Goal: Communication & Community: Answer question/provide support

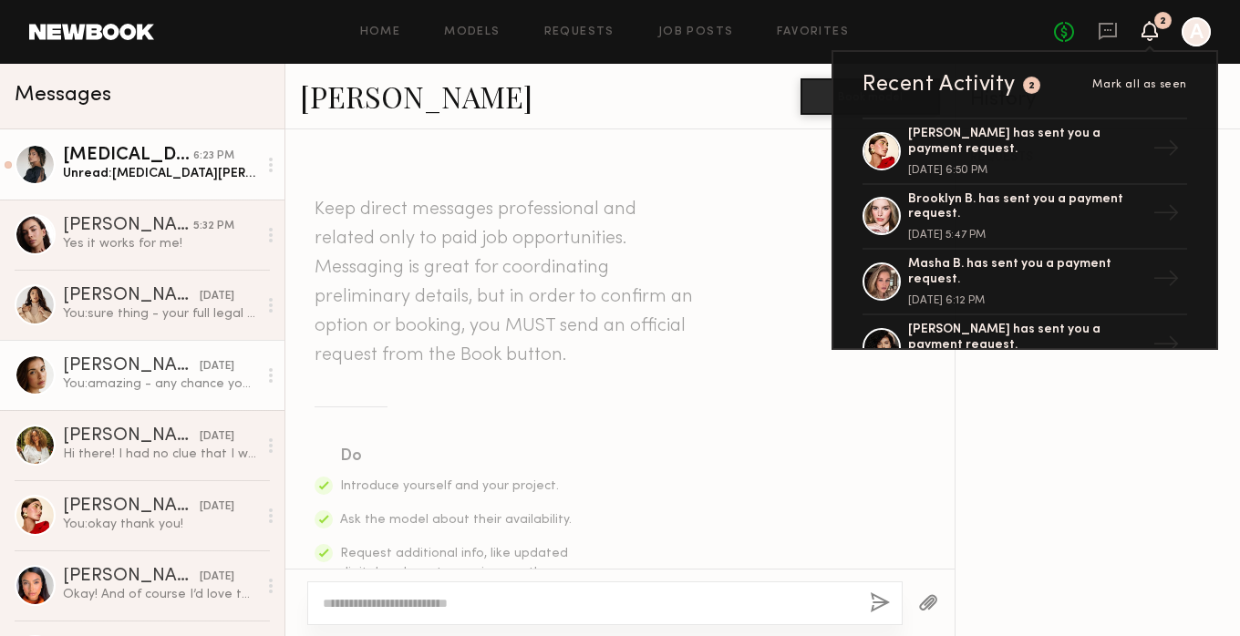
scroll to position [1838, 0]
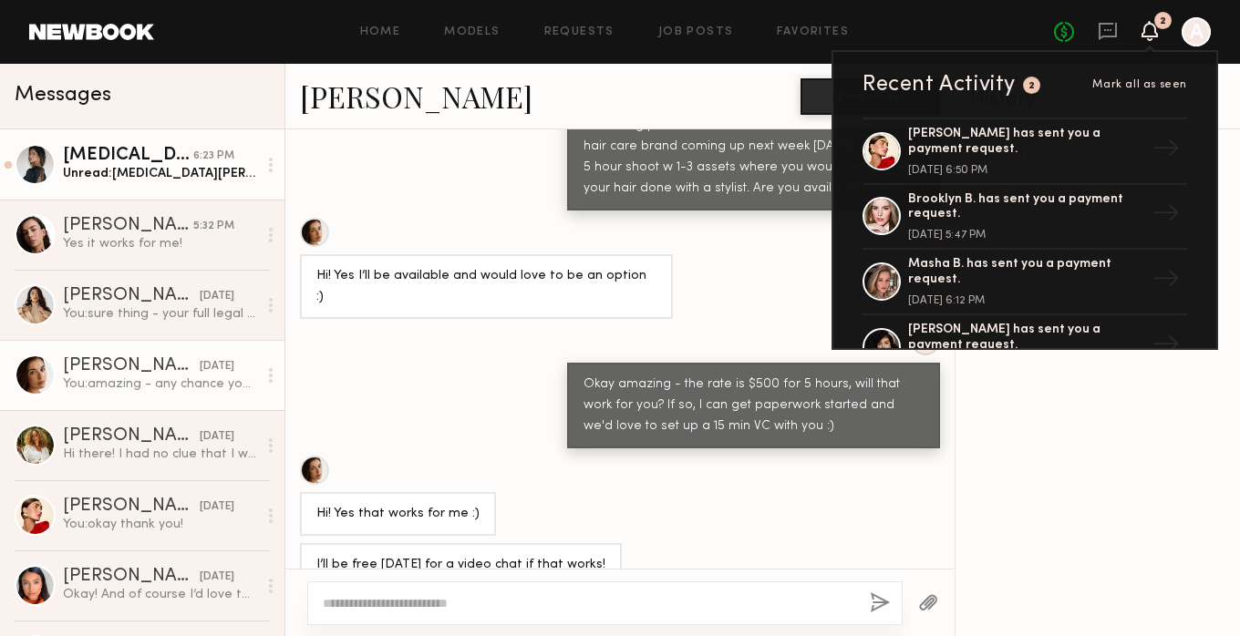
click at [193, 180] on div "Unread: Kyra Santoro Ksantoro239@gmail.com" at bounding box center [160, 173] width 194 height 17
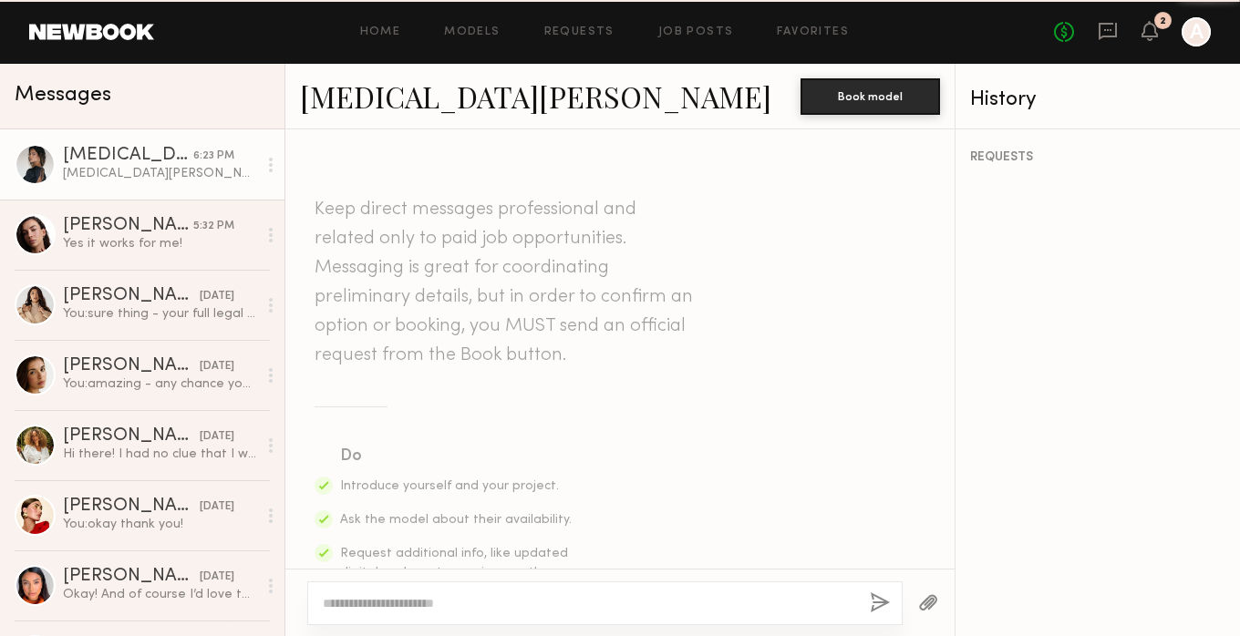
scroll to position [1441, 0]
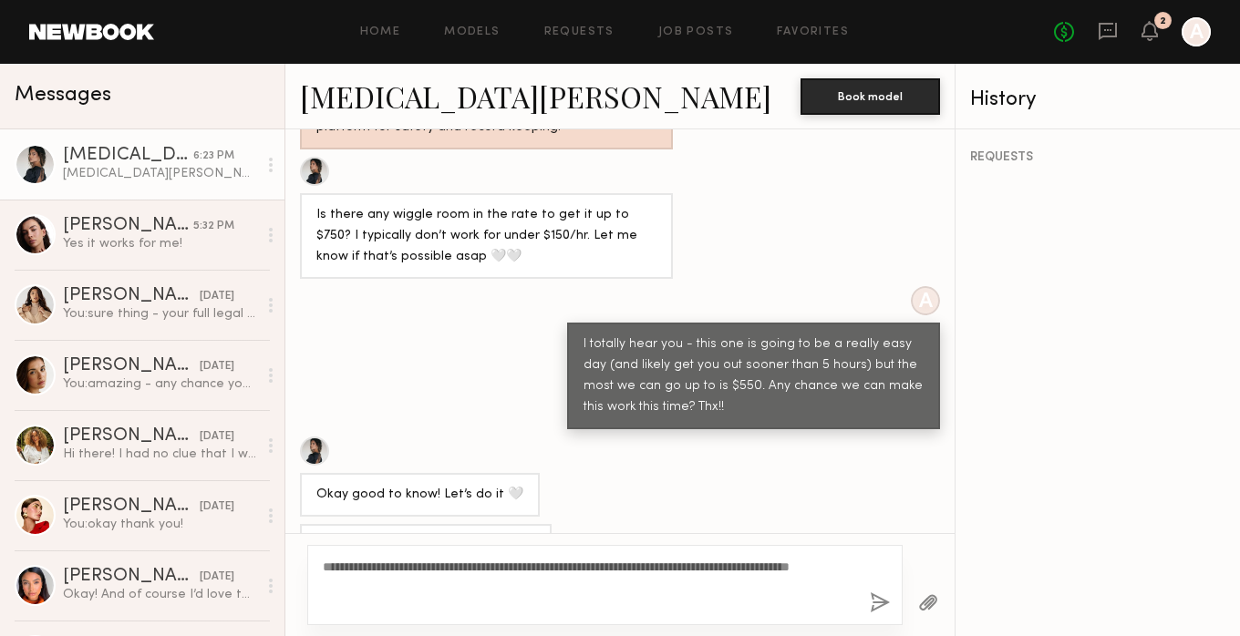
type textarea "**********"
click at [886, 593] on button "button" at bounding box center [880, 604] width 20 height 23
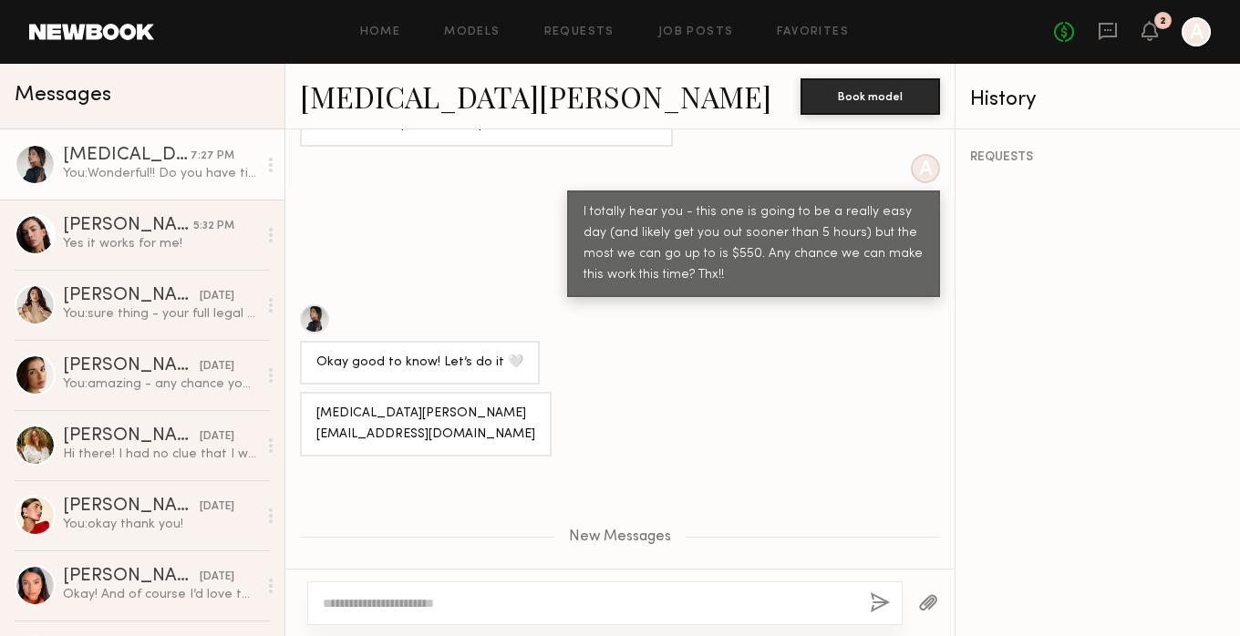
scroll to position [1568, 0]
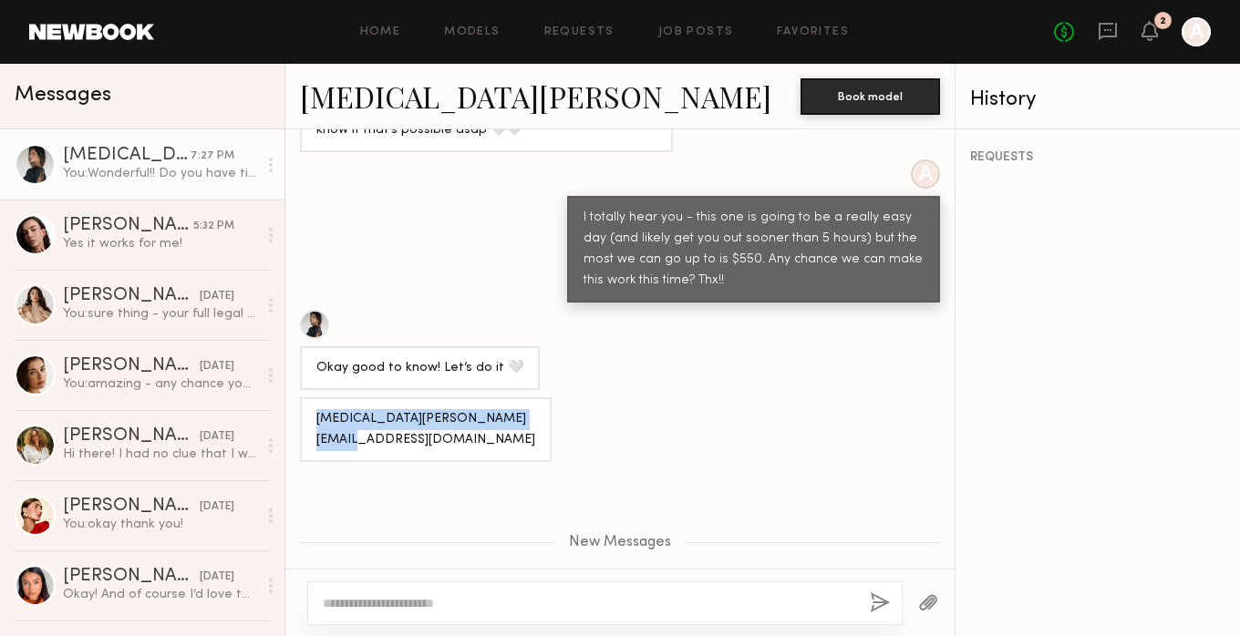
drag, startPoint x: 469, startPoint y: 409, endPoint x: 315, endPoint y: 391, distance: 155.2
click at [315, 398] on div "Kyra Santoro Ksantoro239@gmail.com" at bounding box center [426, 430] width 252 height 65
copy div "Kyra Santoro Ksantoro239@gmail.com"
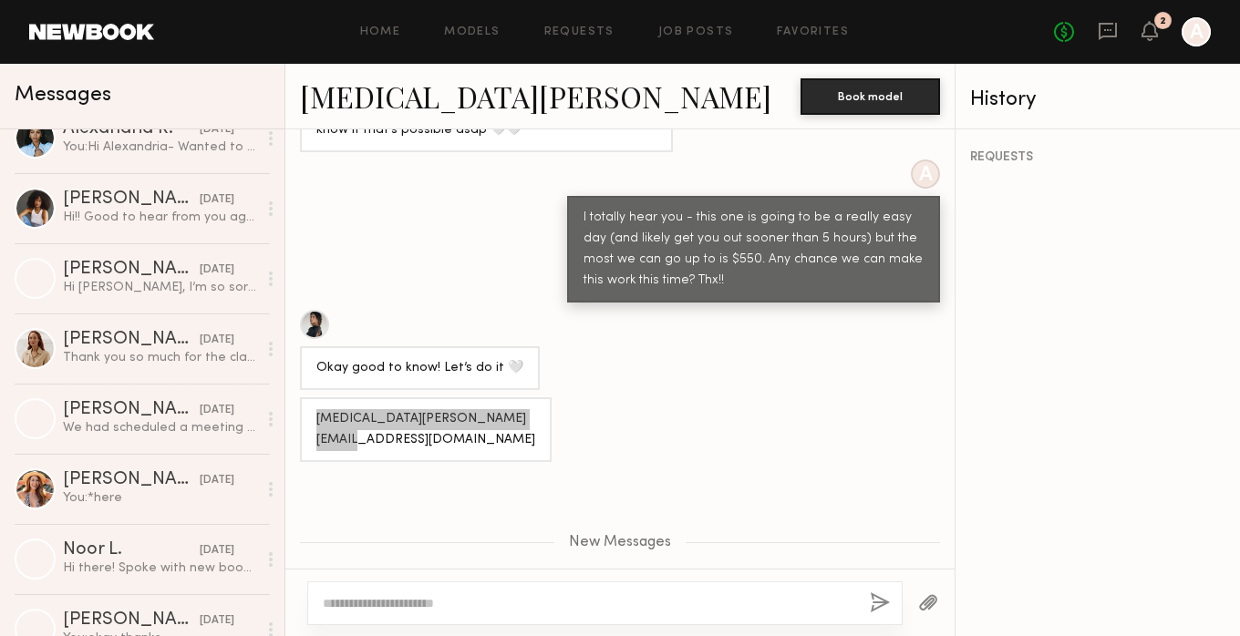
scroll to position [3321, 0]
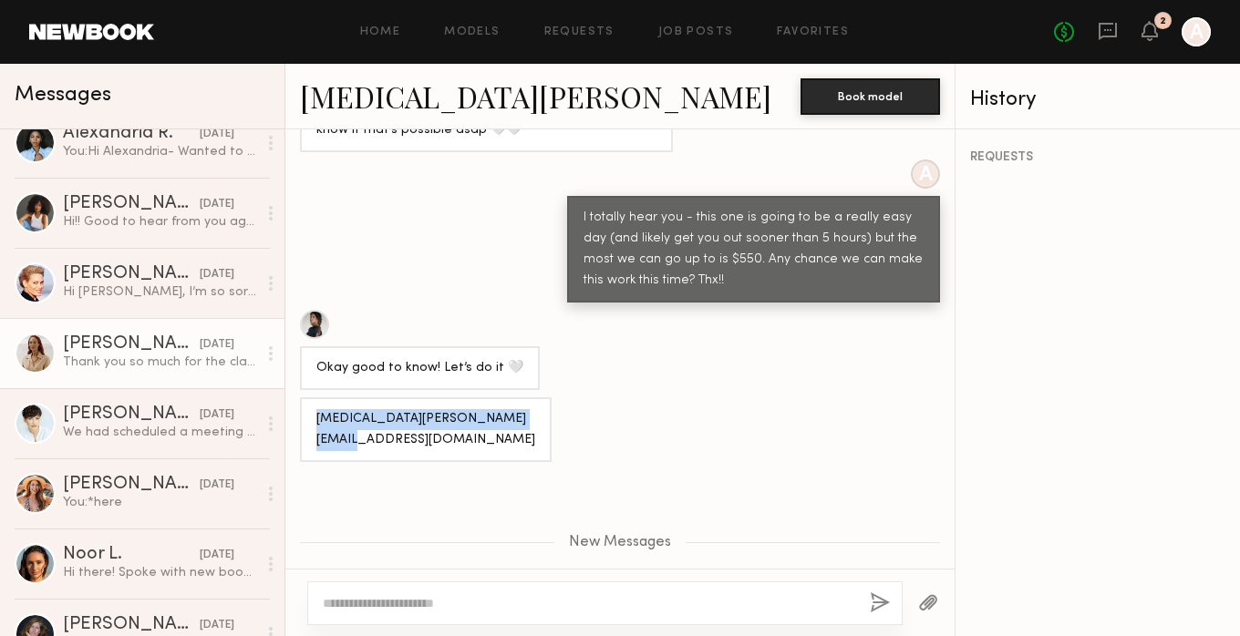
click at [129, 344] on div "Sarah K." at bounding box center [131, 345] width 137 height 18
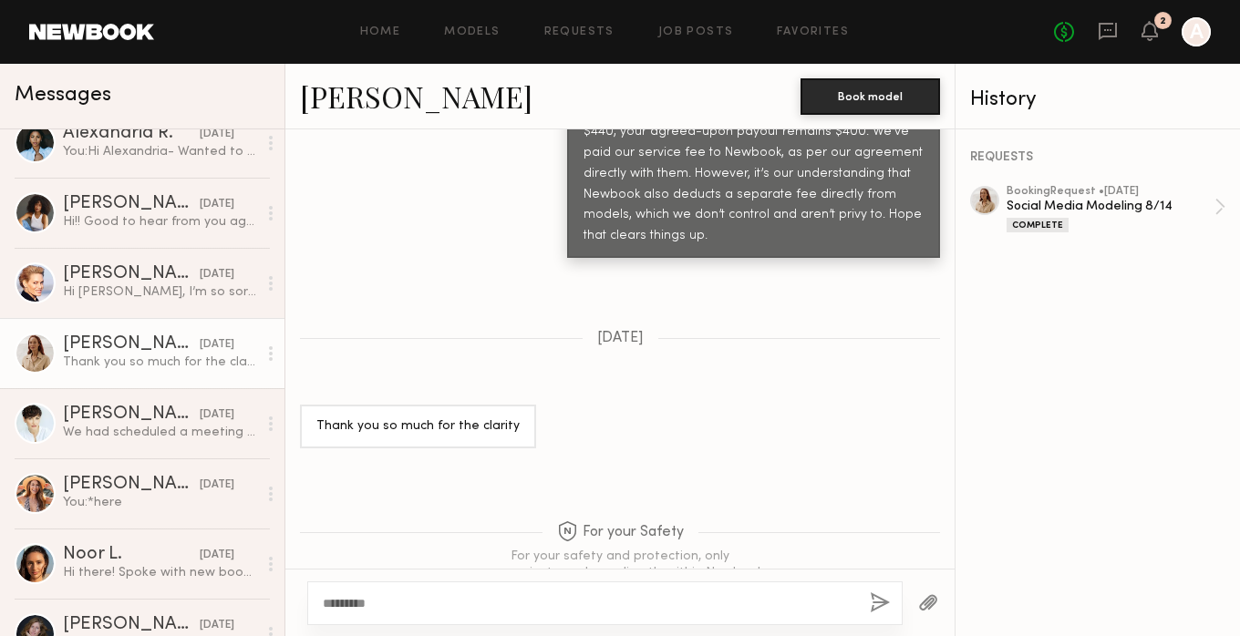
scroll to position [2439, 0]
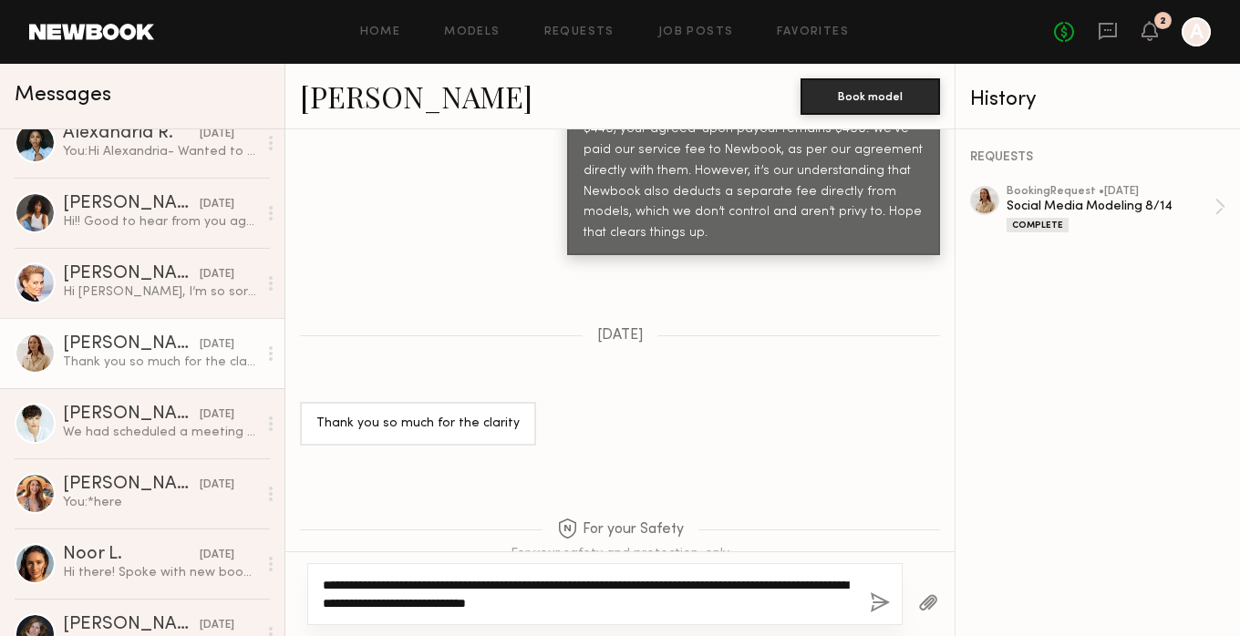
type textarea "**********"
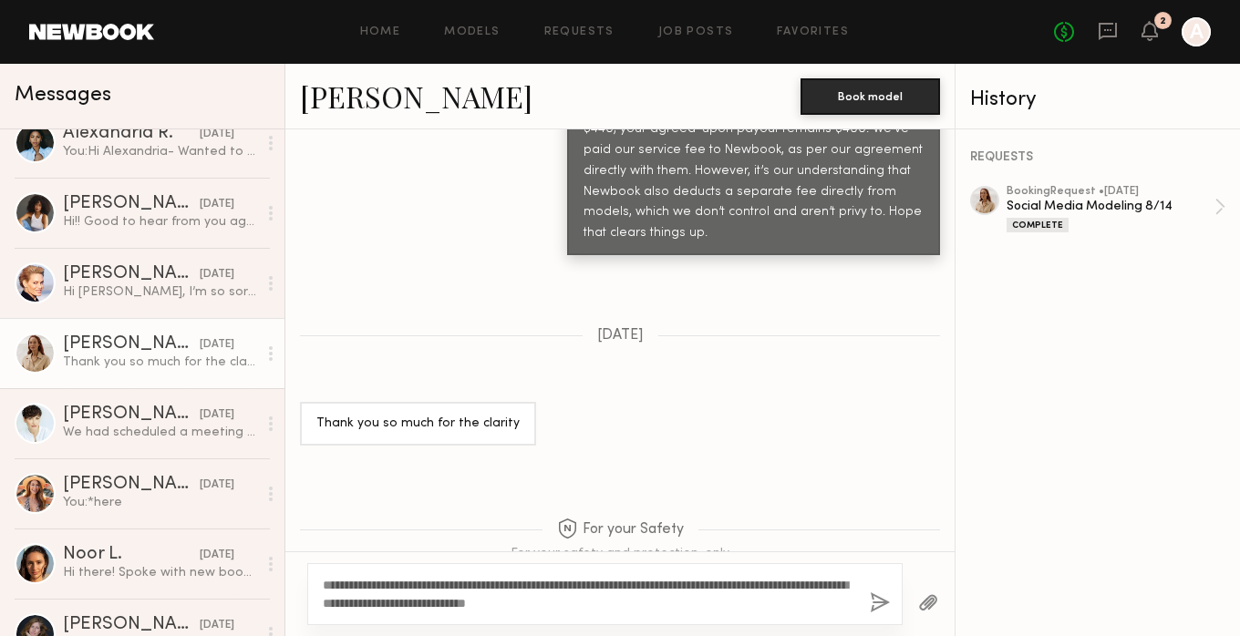
click at [877, 606] on button "button" at bounding box center [880, 604] width 20 height 23
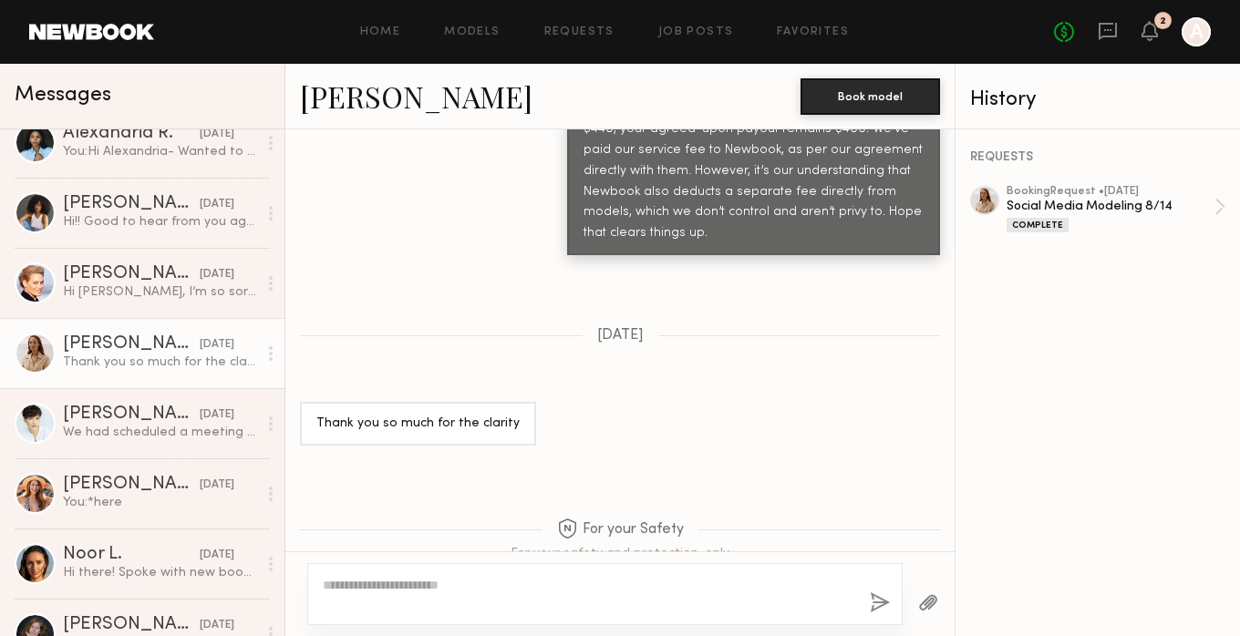
scroll to position [0, 0]
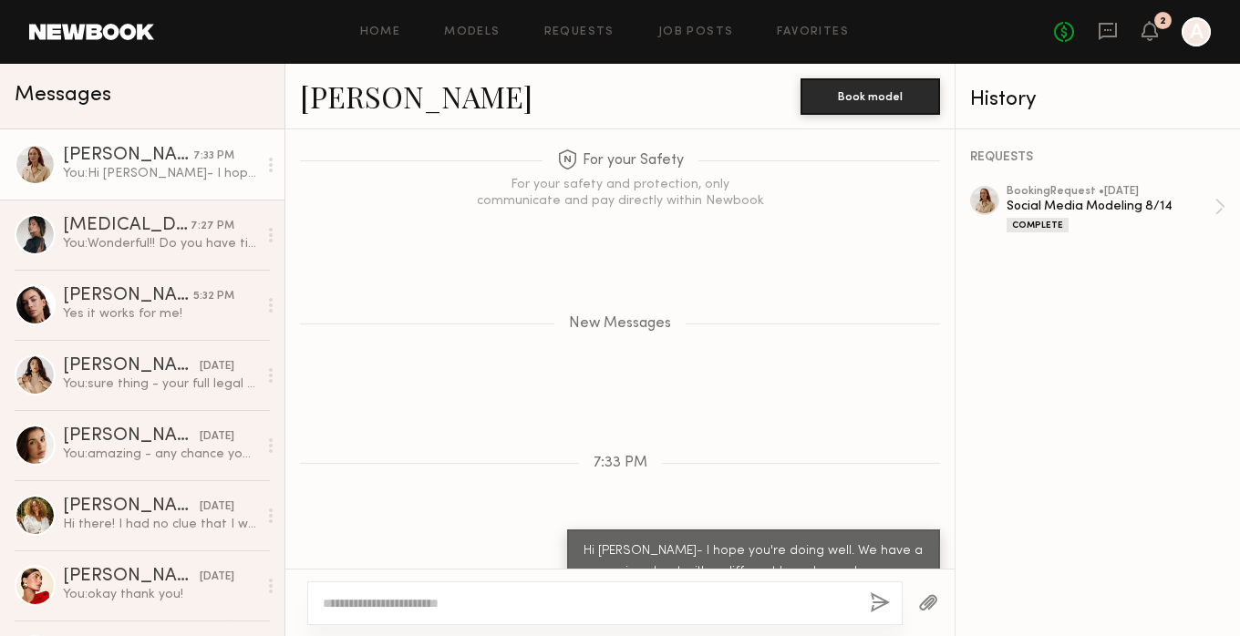
click at [88, 159] on div "[PERSON_NAME]" at bounding box center [128, 156] width 130 height 18
click at [363, 107] on link "[PERSON_NAME]" at bounding box center [416, 96] width 232 height 39
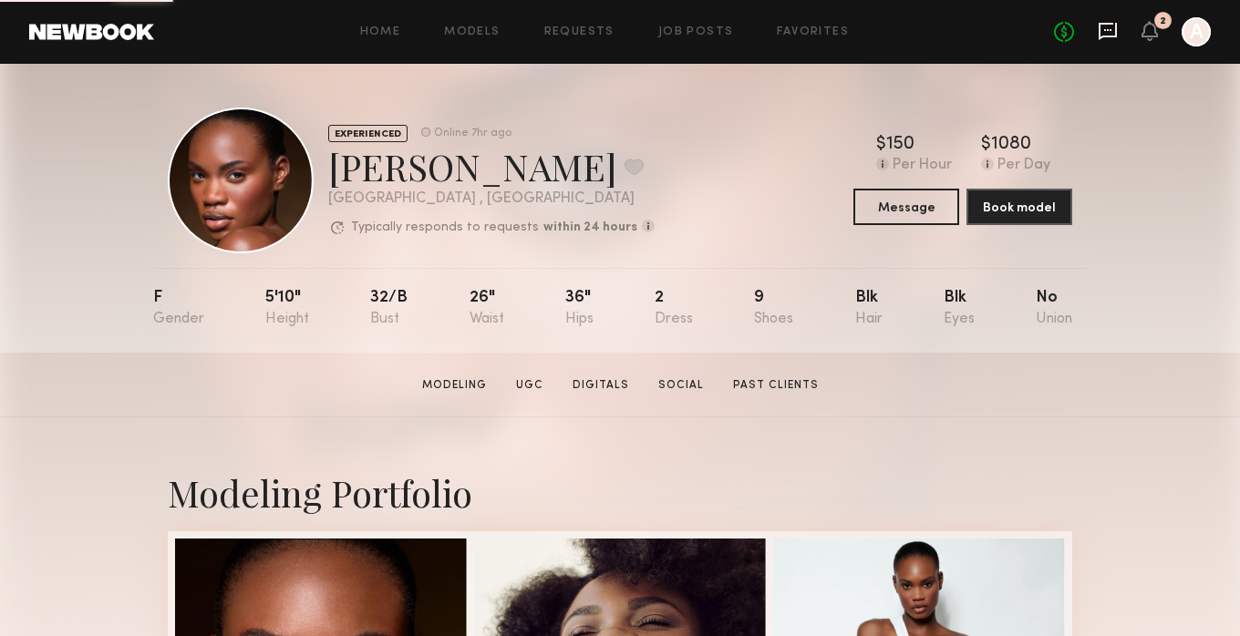
click at [1104, 26] on icon at bounding box center [1108, 31] width 20 height 20
click at [895, 208] on button "Message" at bounding box center [906, 206] width 106 height 36
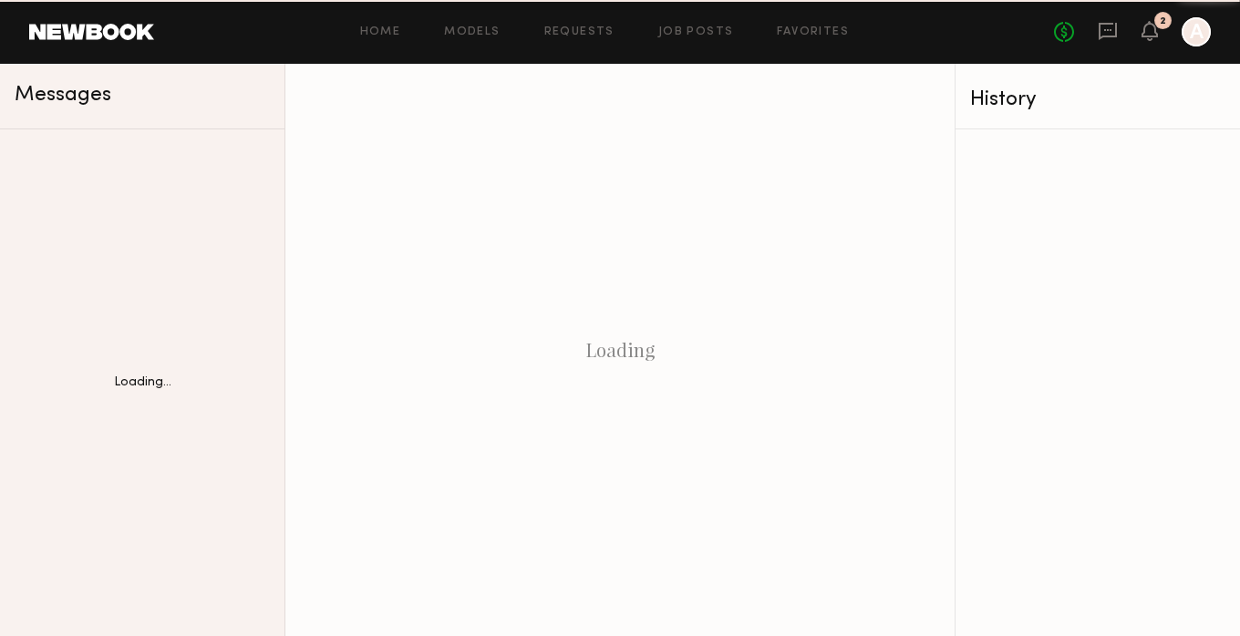
click at [897, 204] on div "Loading" at bounding box center [619, 350] width 669 height 573
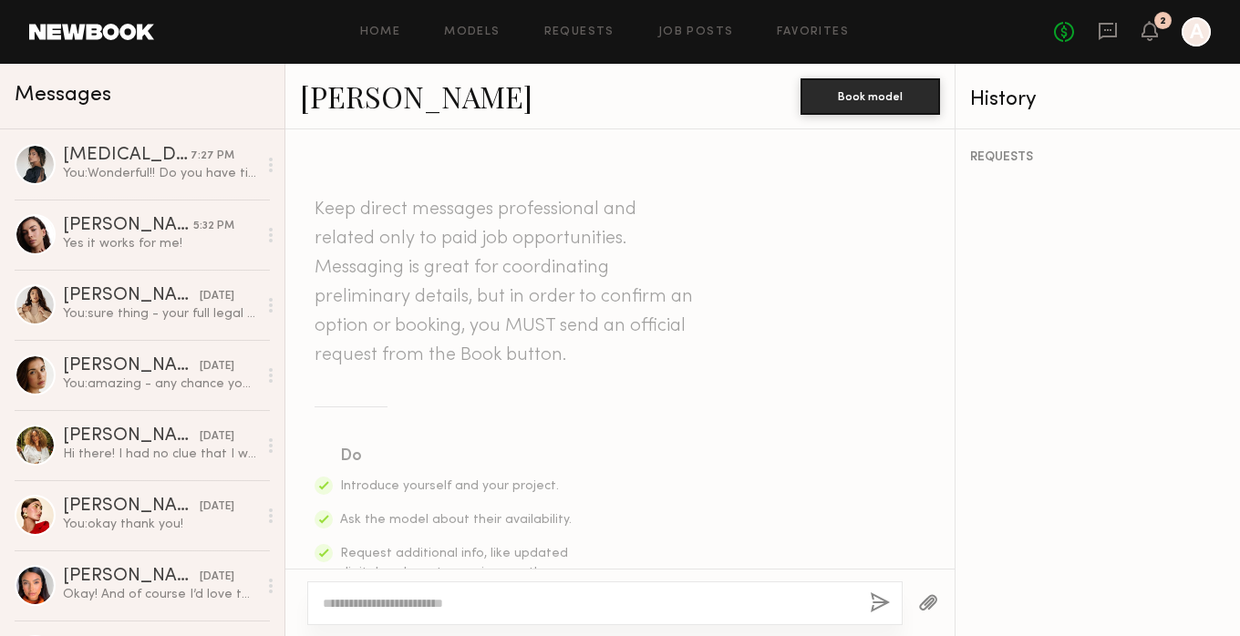
scroll to position [2033, 0]
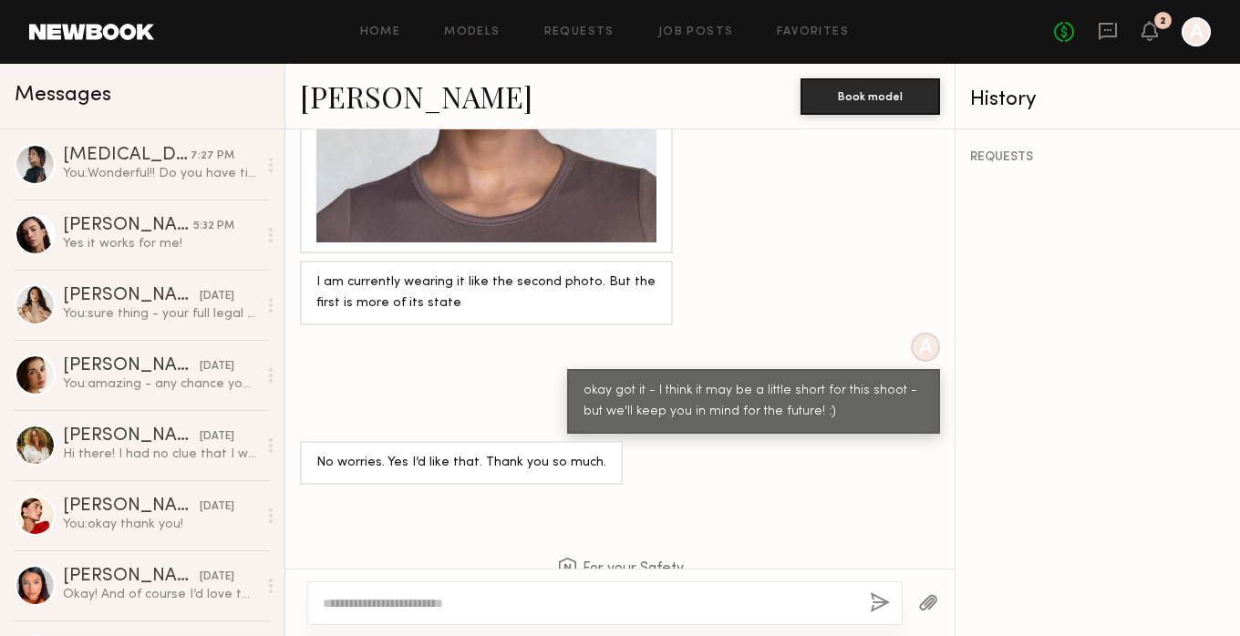
click at [436, 596] on textarea at bounding box center [589, 603] width 532 height 18
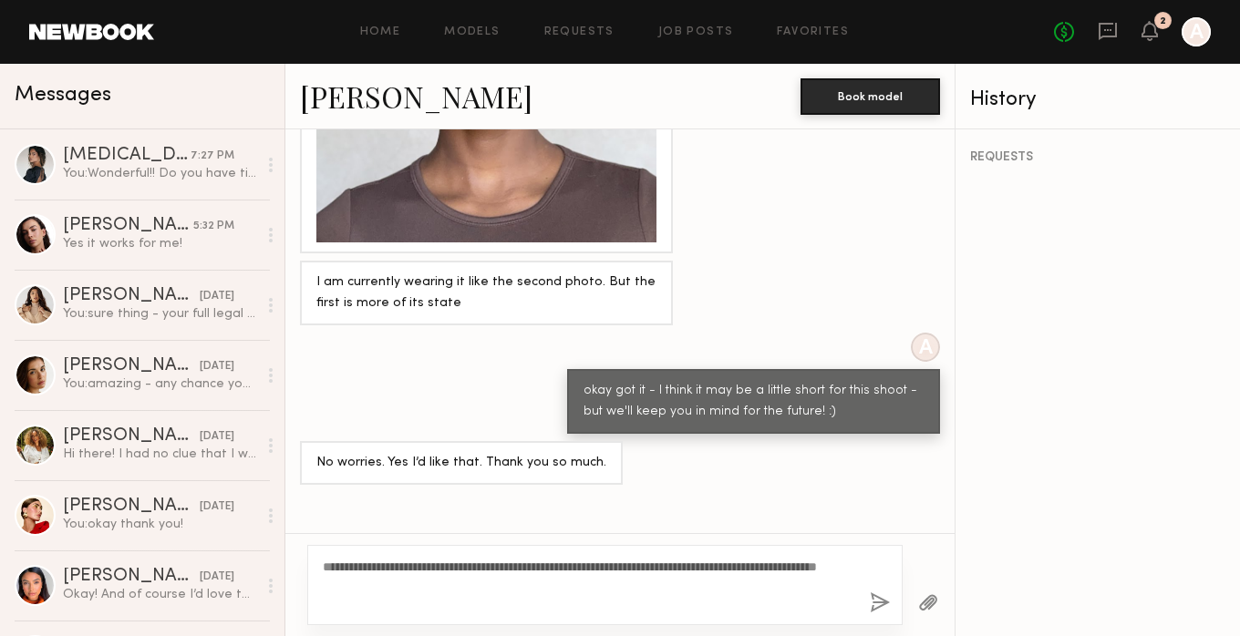
type textarea "**********"
click at [883, 600] on button "button" at bounding box center [880, 604] width 20 height 23
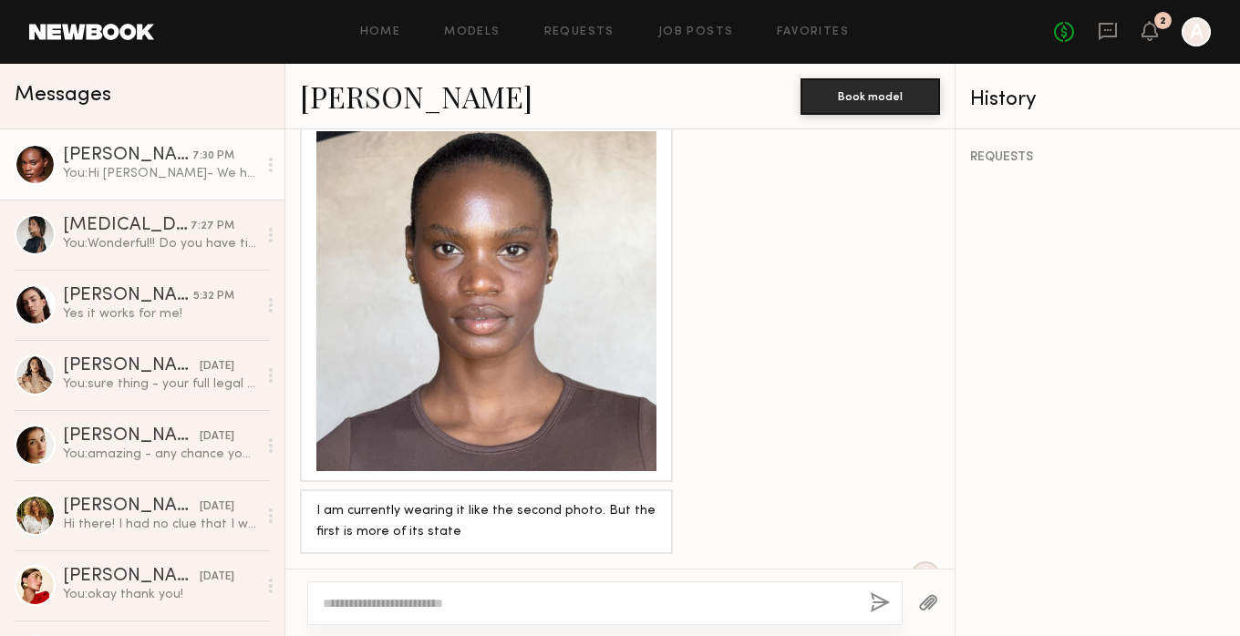
scroll to position [1805, 0]
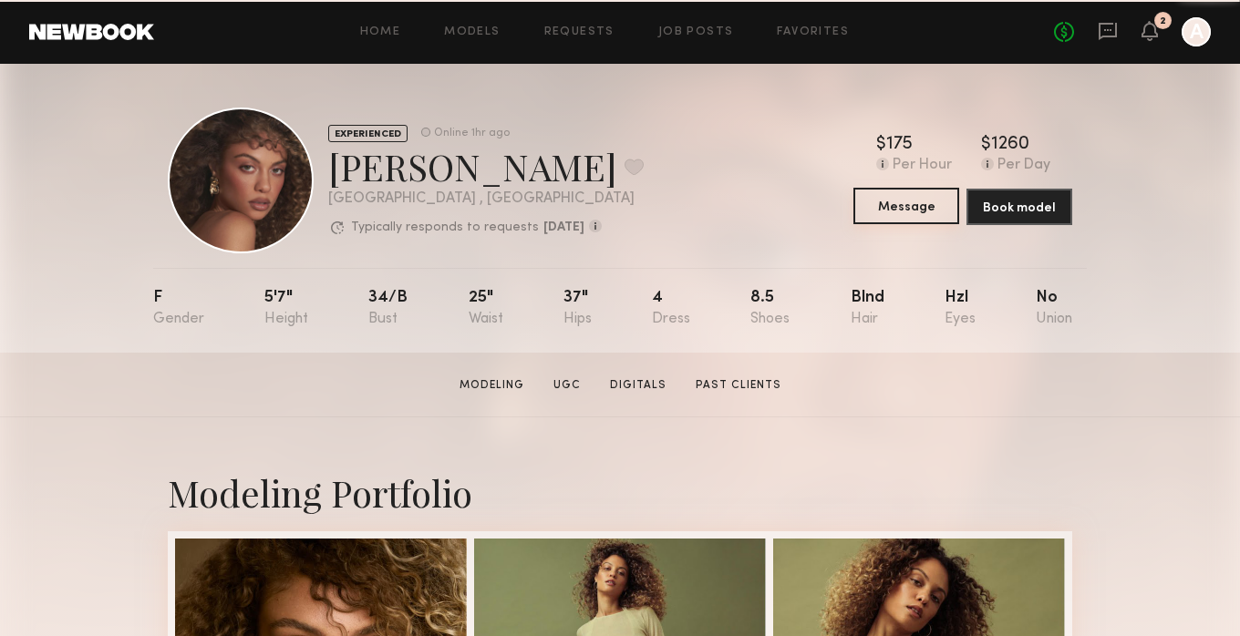
click at [929, 215] on button "Message" at bounding box center [906, 206] width 106 height 36
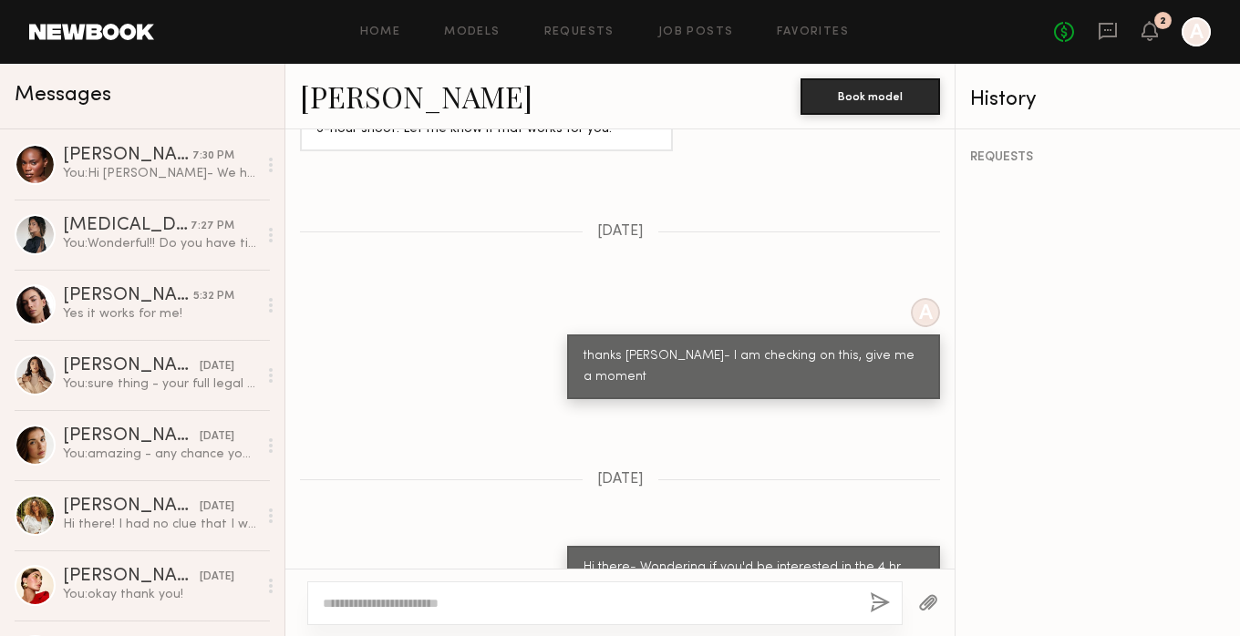
scroll to position [3044, 0]
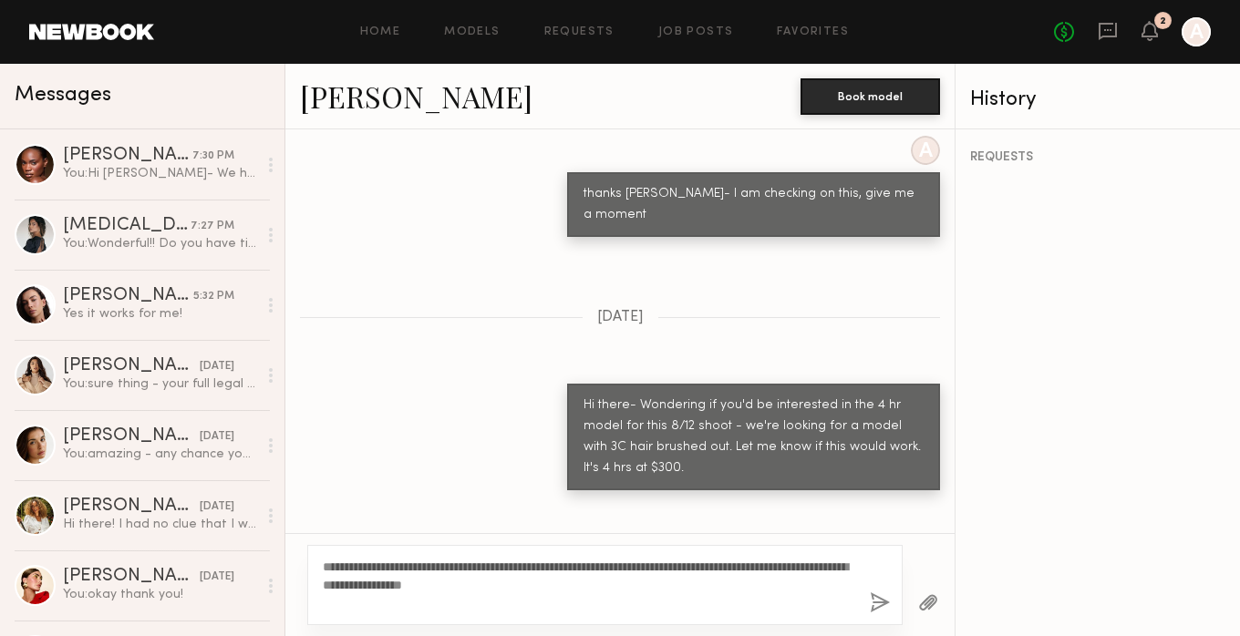
type textarea "**********"
click at [877, 609] on button "button" at bounding box center [880, 604] width 20 height 23
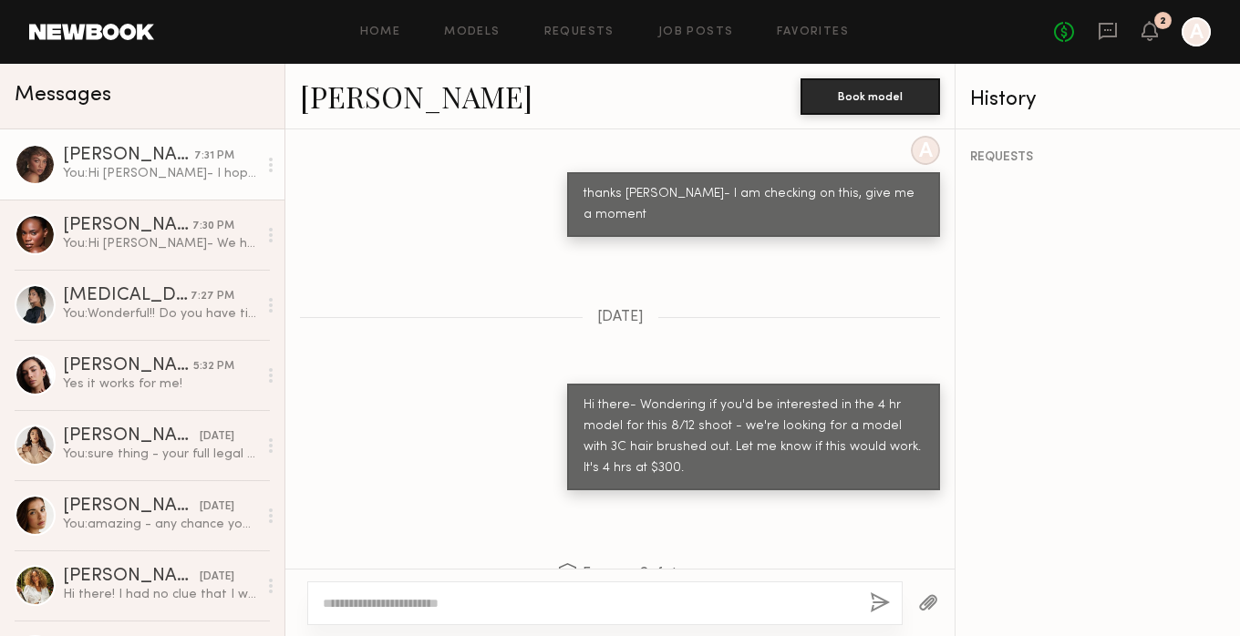
scroll to position [3414, 0]
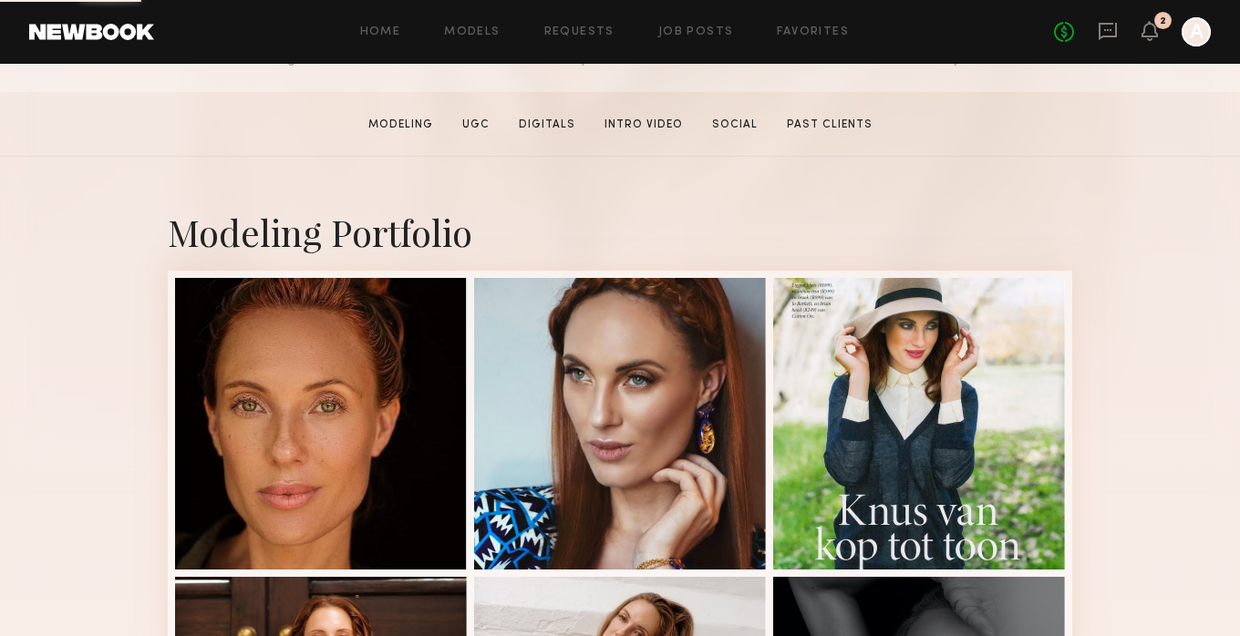
scroll to position [263, 0]
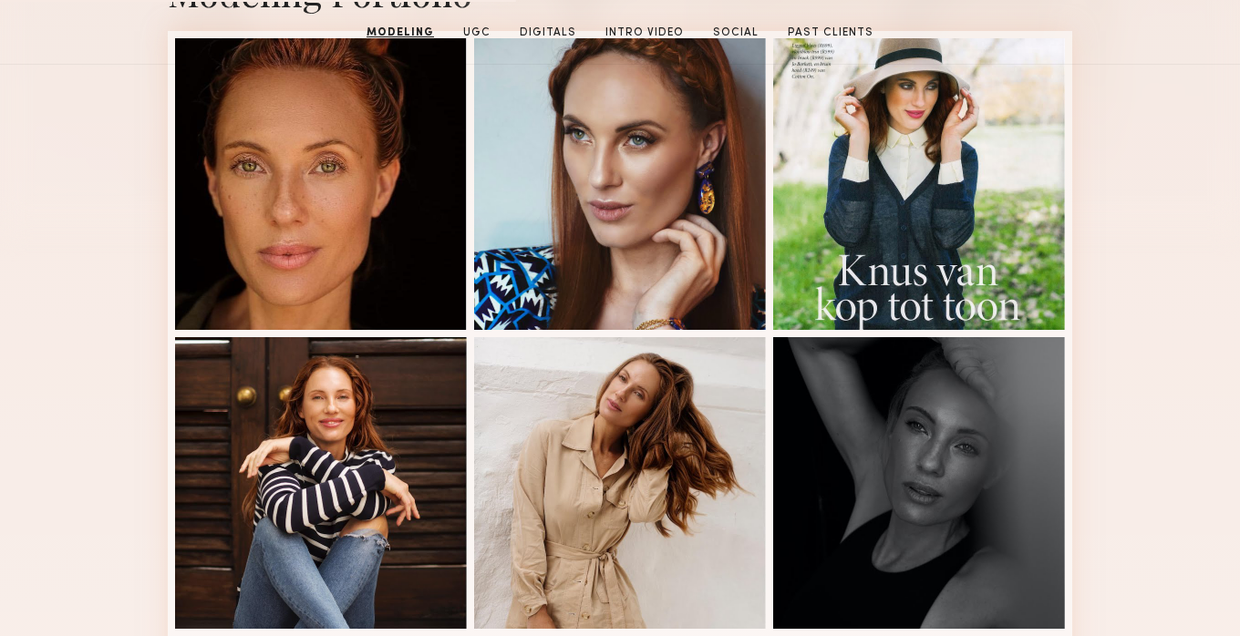
scroll to position [535, 0]
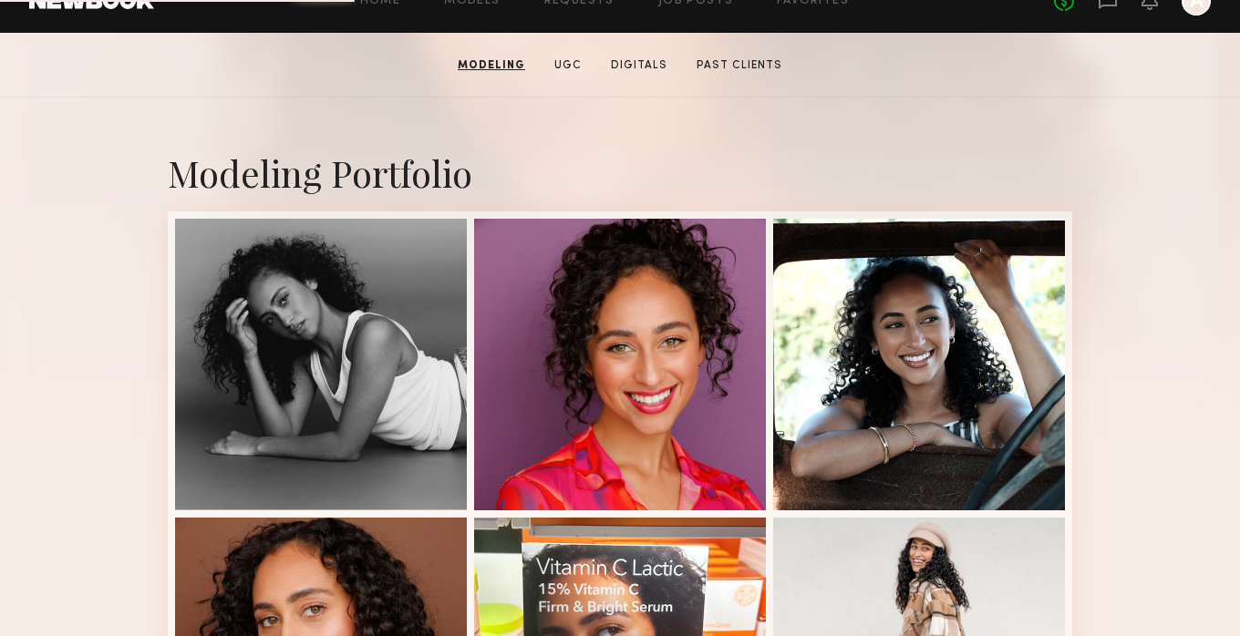
scroll to position [98, 0]
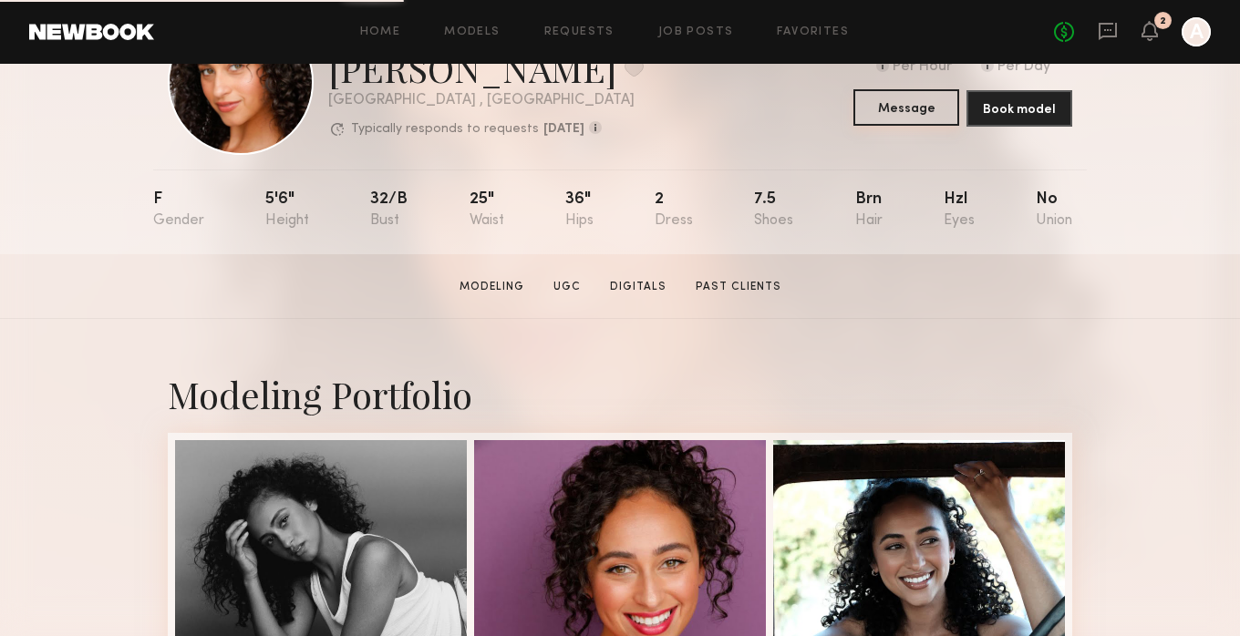
click at [909, 108] on button "Message" at bounding box center [906, 107] width 106 height 36
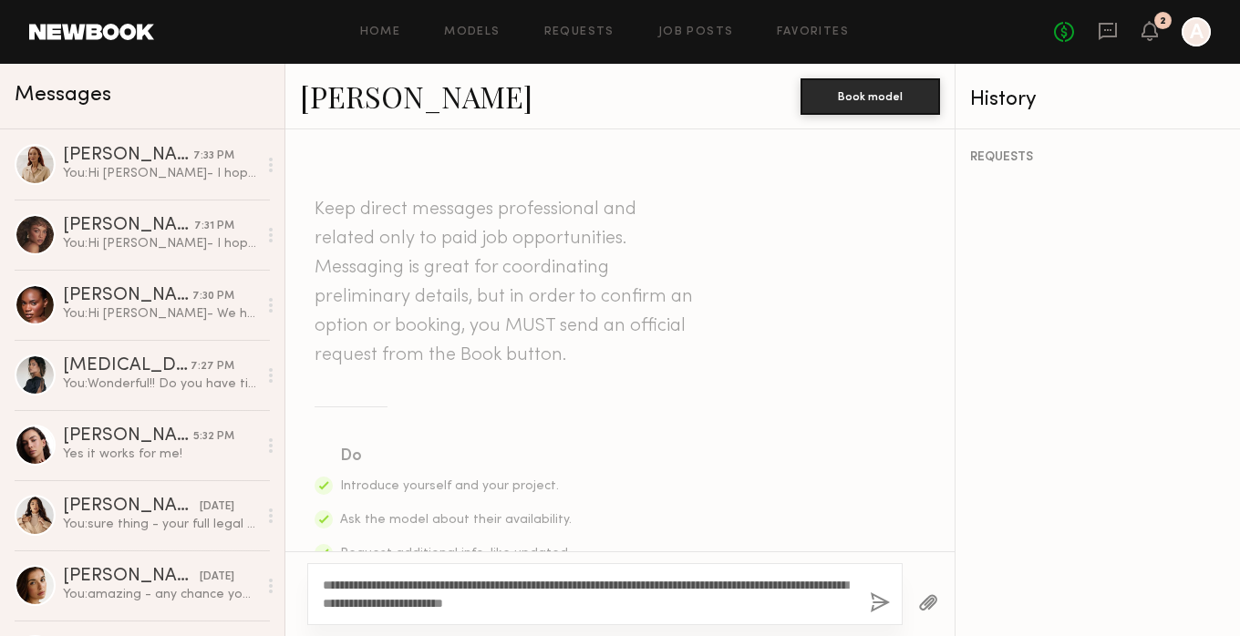
click at [376, 604] on textarea "**********" at bounding box center [589, 594] width 532 height 36
type textarea "**********"
click at [870, 600] on button "button" at bounding box center [880, 604] width 20 height 23
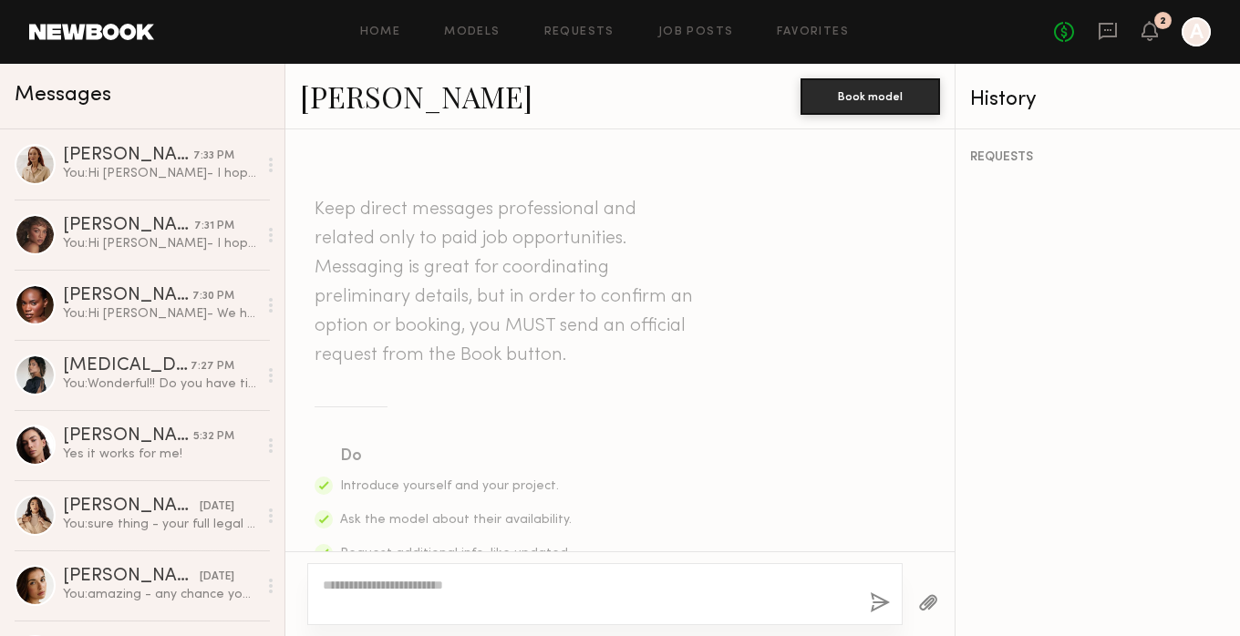
scroll to position [558, 0]
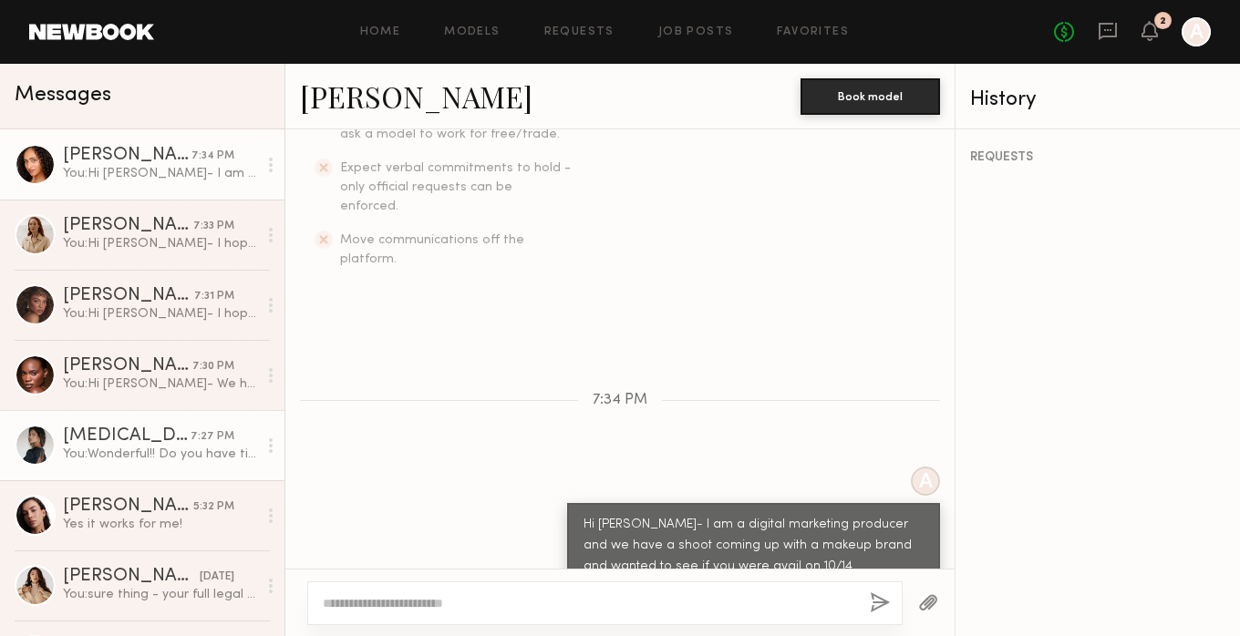
click at [183, 460] on div "You: Wonderful!! Do you have time Mon/Tues for a 15 min VC With me and the dire…" at bounding box center [160, 454] width 194 height 17
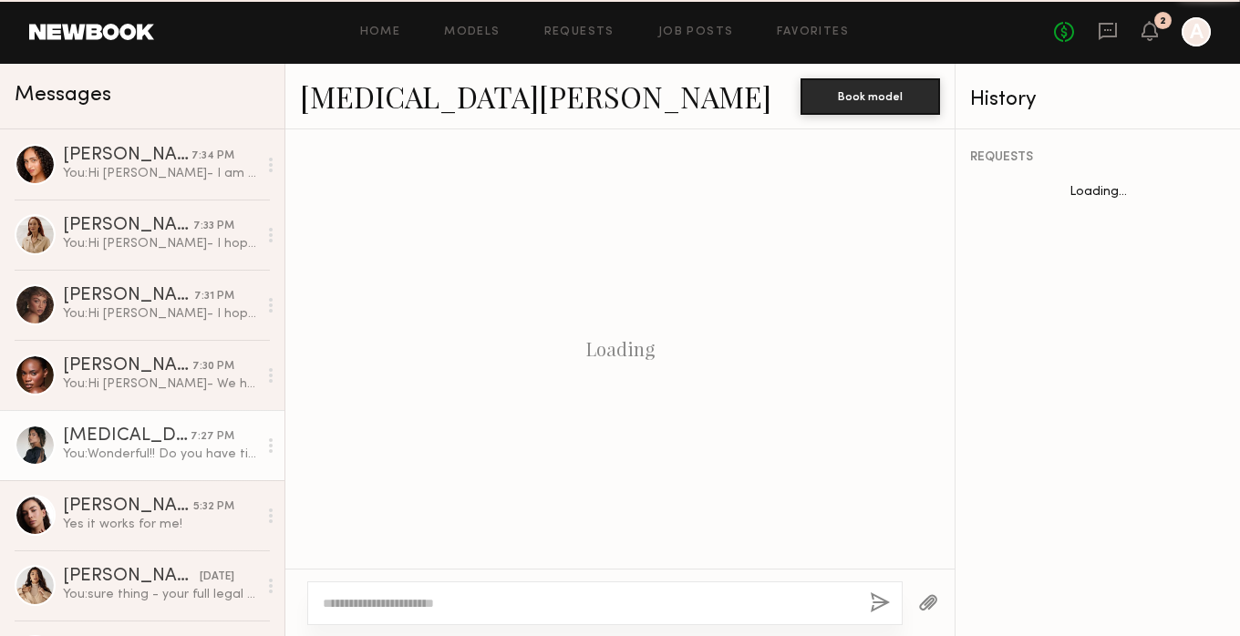
scroll to position [1513, 0]
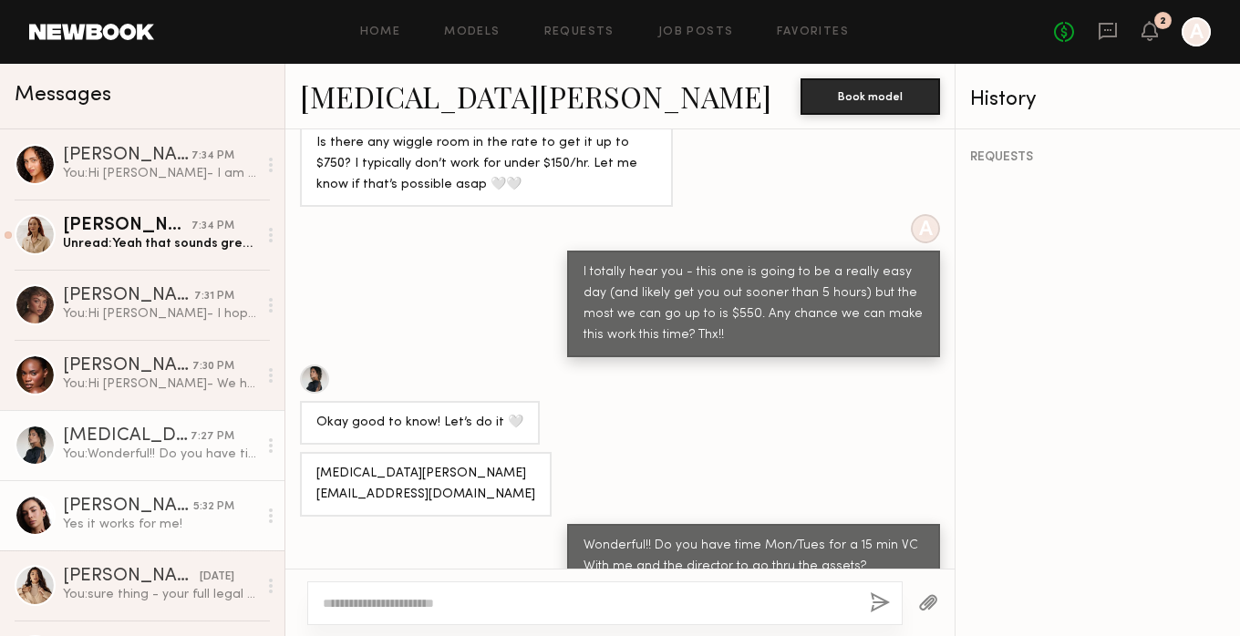
click at [166, 513] on div "[PERSON_NAME]" at bounding box center [128, 507] width 130 height 18
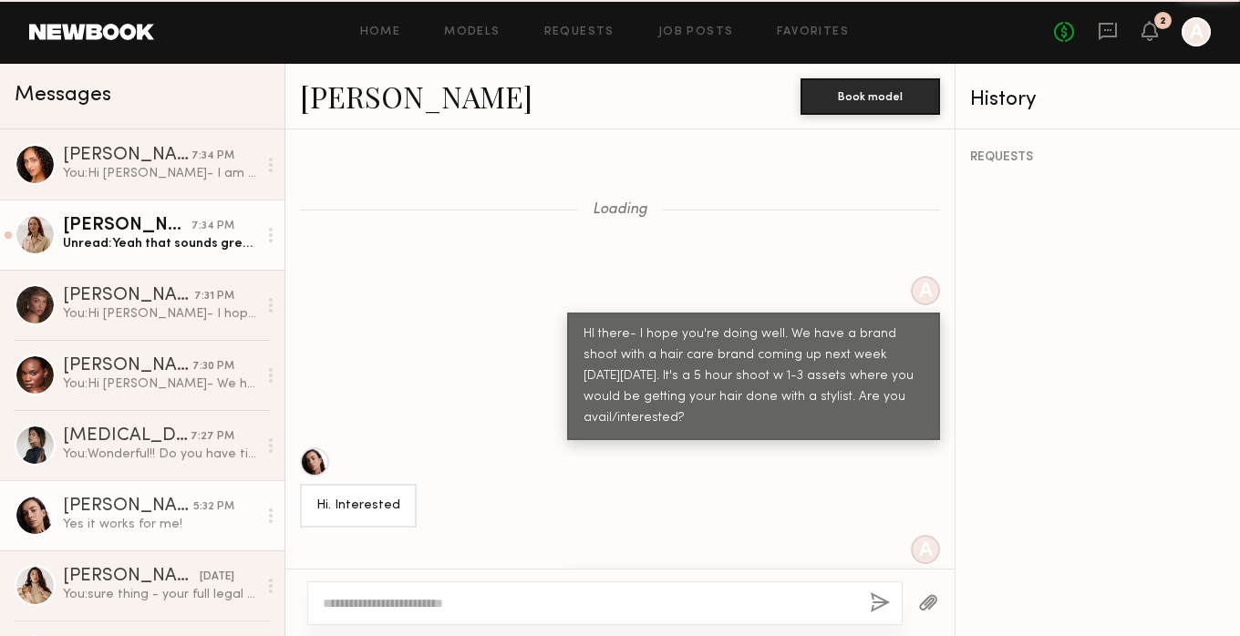
scroll to position [781, 0]
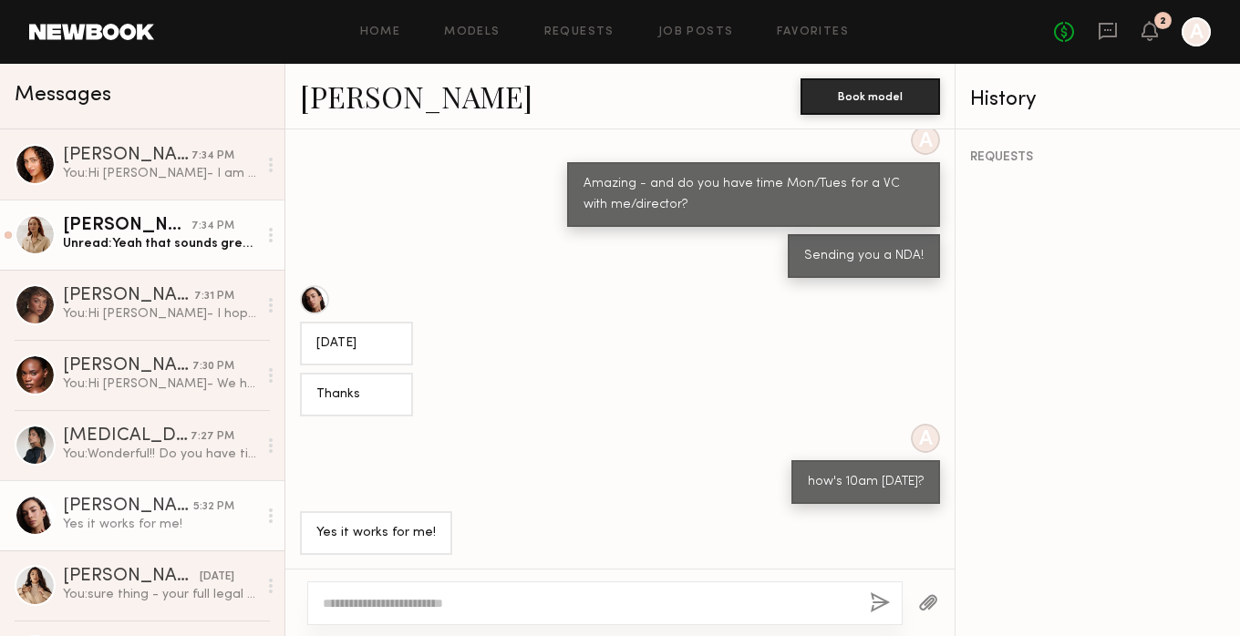
click at [143, 246] on div "Unread: Yeah that sounds great. Thanks for reaching out," at bounding box center [160, 243] width 194 height 17
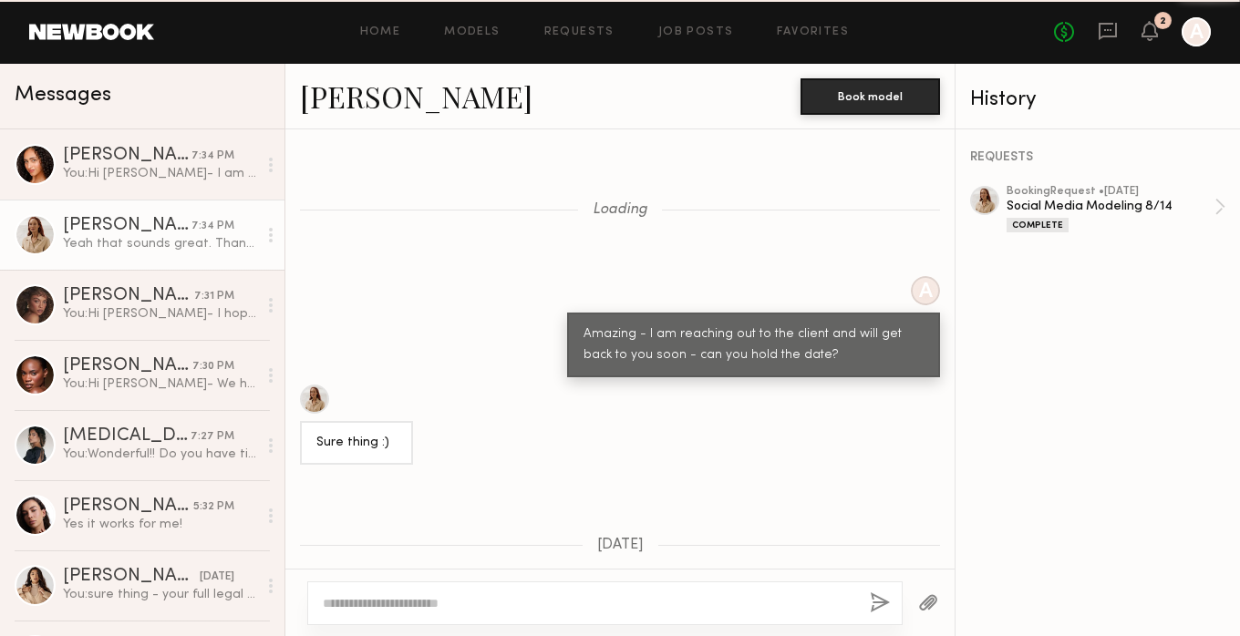
scroll to position [1640, 0]
